Goal: Information Seeking & Learning: Compare options

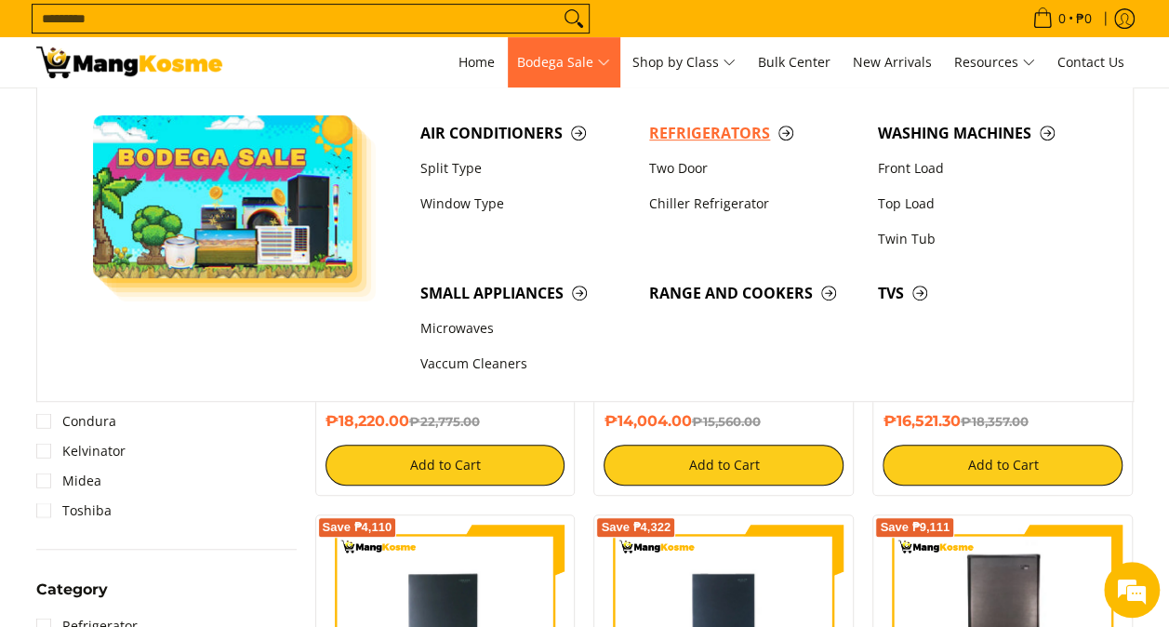
click at [728, 127] on span "Refrigerators" at bounding box center [754, 133] width 210 height 23
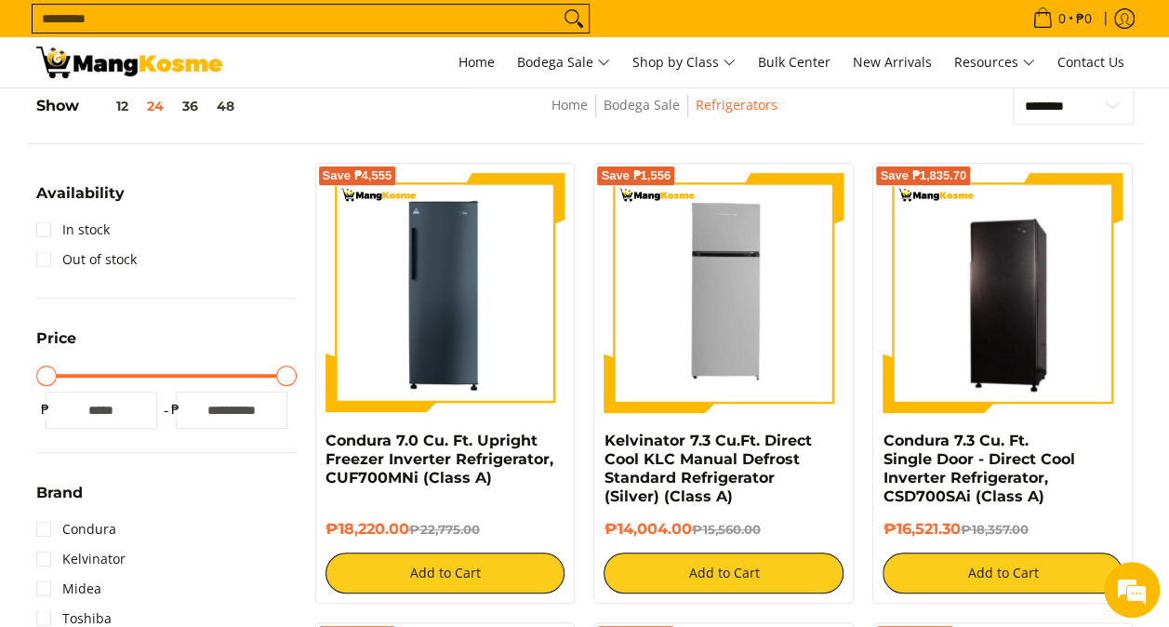
scroll to position [372, 0]
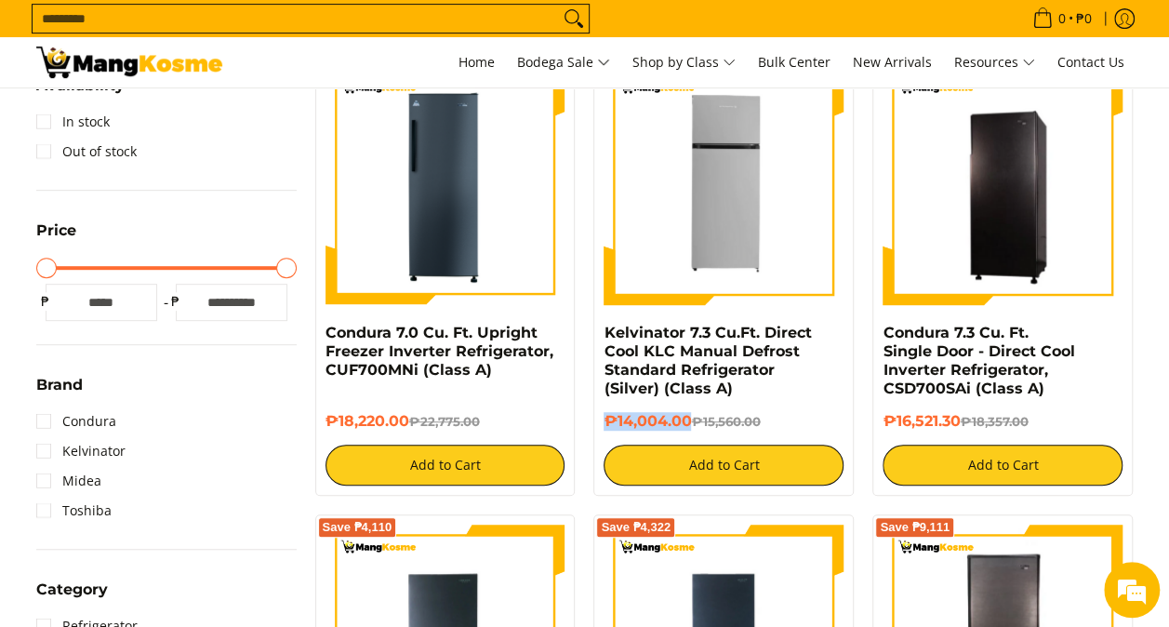
drag, startPoint x: 690, startPoint y: 418, endPoint x: 599, endPoint y: 419, distance: 91.1
click at [599, 419] on div "Save ₱1,556 Kelvinator 7.3 Cu.Ft. Direct Cool KLC Manual Defrost Standard Refri…" at bounding box center [723, 275] width 260 height 441
copy h6 "₱14,004.00"
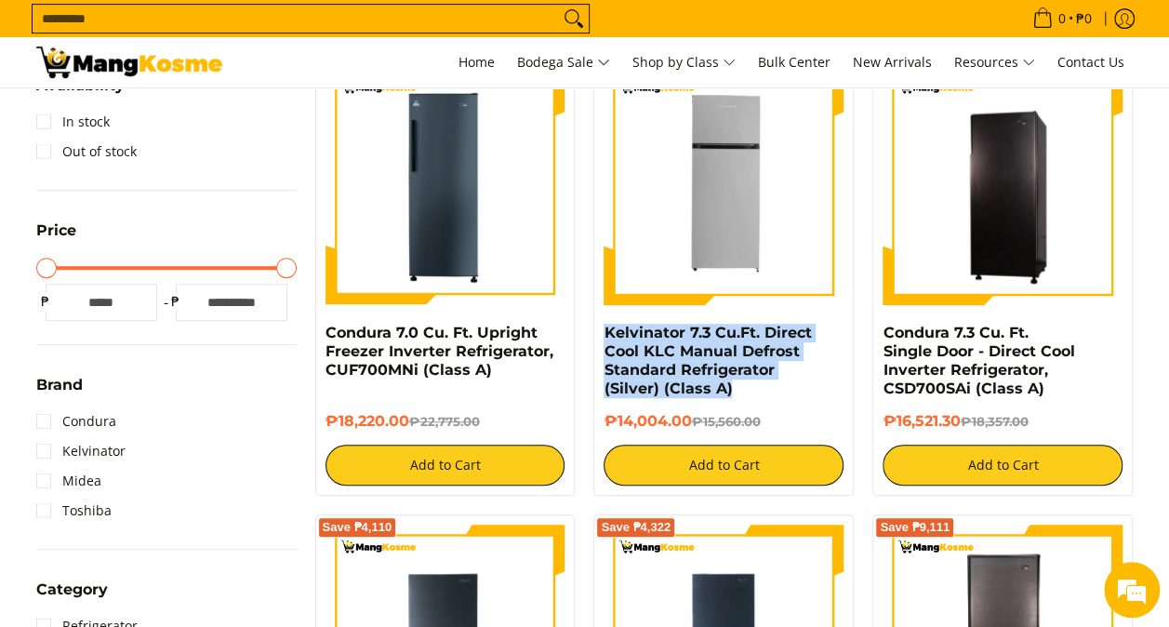
drag, startPoint x: 732, startPoint y: 388, endPoint x: 584, endPoint y: 324, distance: 161.2
click at [584, 324] on div "Save ₱1,556 Kelvinator 7.3 Cu.Ft. Direct Cool KLC Manual Defrost Standard Refri…" at bounding box center [723, 275] width 279 height 441
copy link "Kelvinator 7.3 Cu.Ft. Direct Cool KLC Manual Defrost Standard Refrigerator (Sil…"
